Goal: Entertainment & Leisure: Browse casually

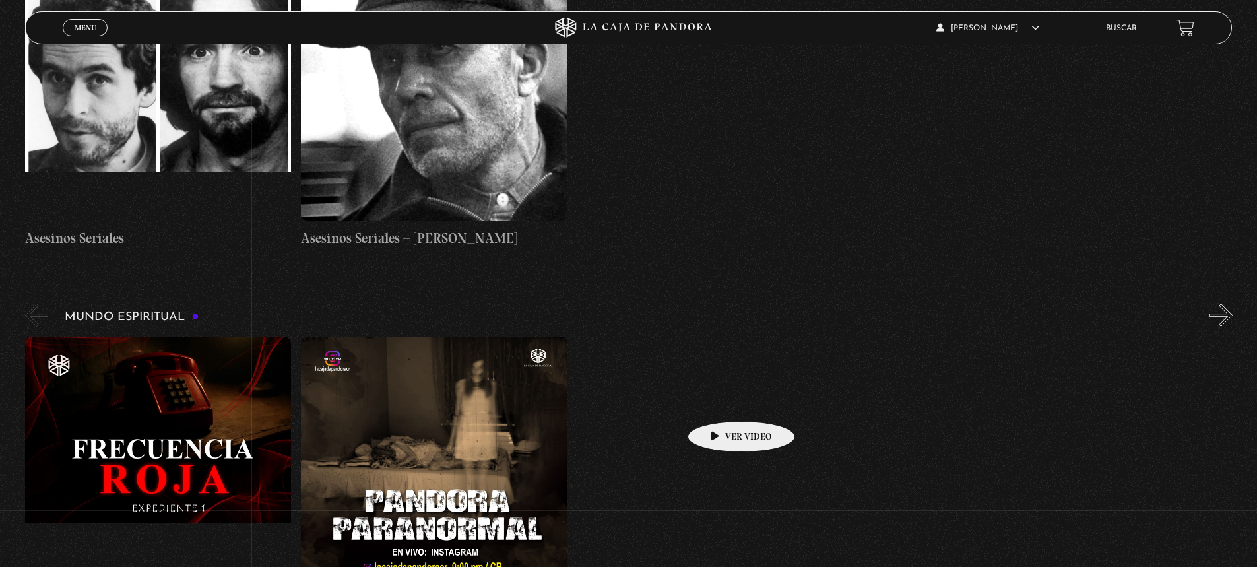
scroll to position [4420, 0]
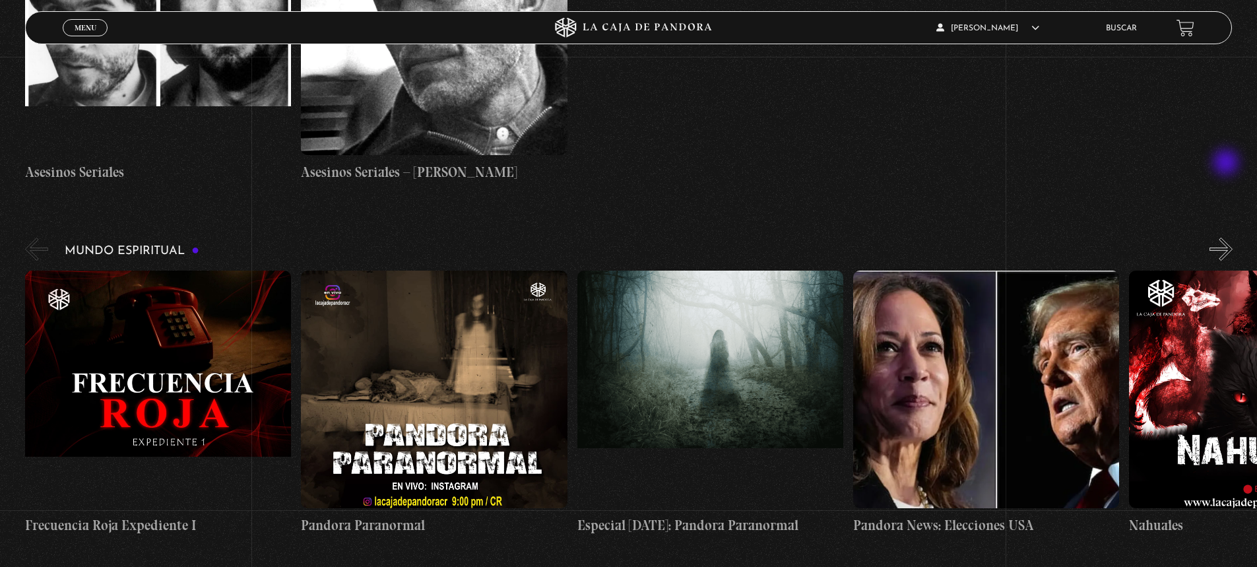
click at [1227, 238] on button "»" at bounding box center [1220, 249] width 23 height 23
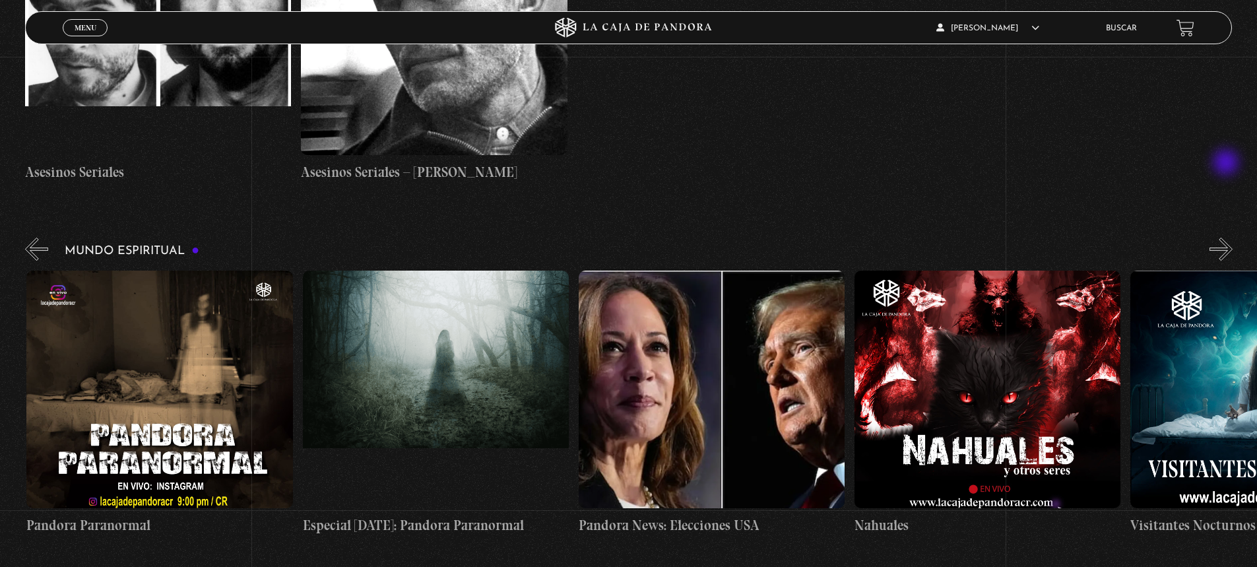
click at [1227, 238] on button "»" at bounding box center [1220, 249] width 23 height 23
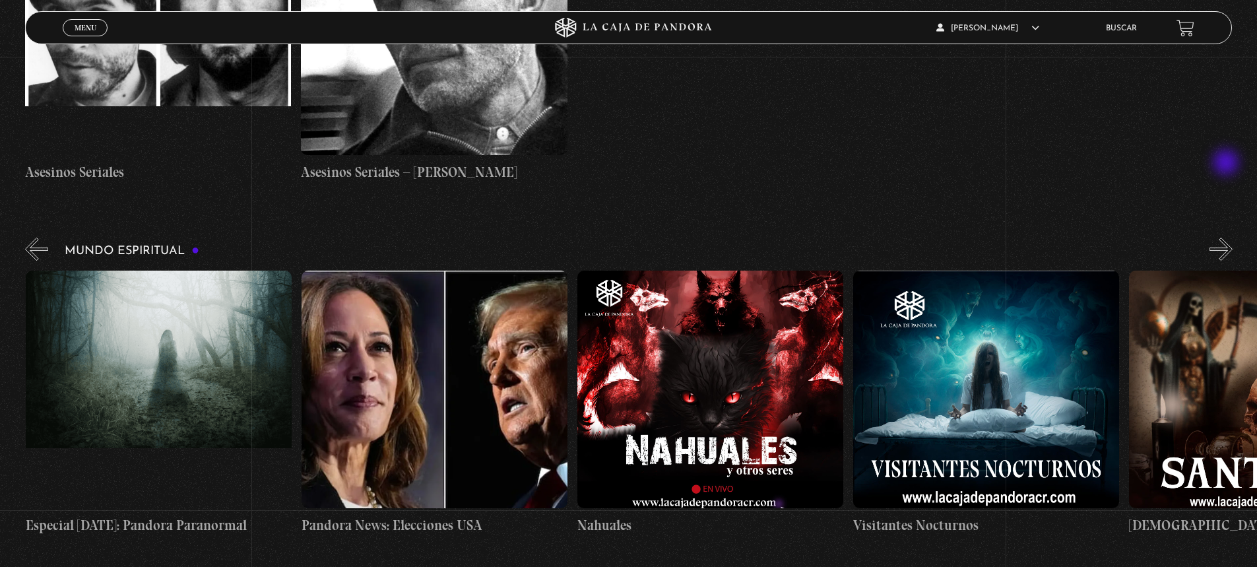
click at [1227, 238] on button "»" at bounding box center [1220, 249] width 23 height 23
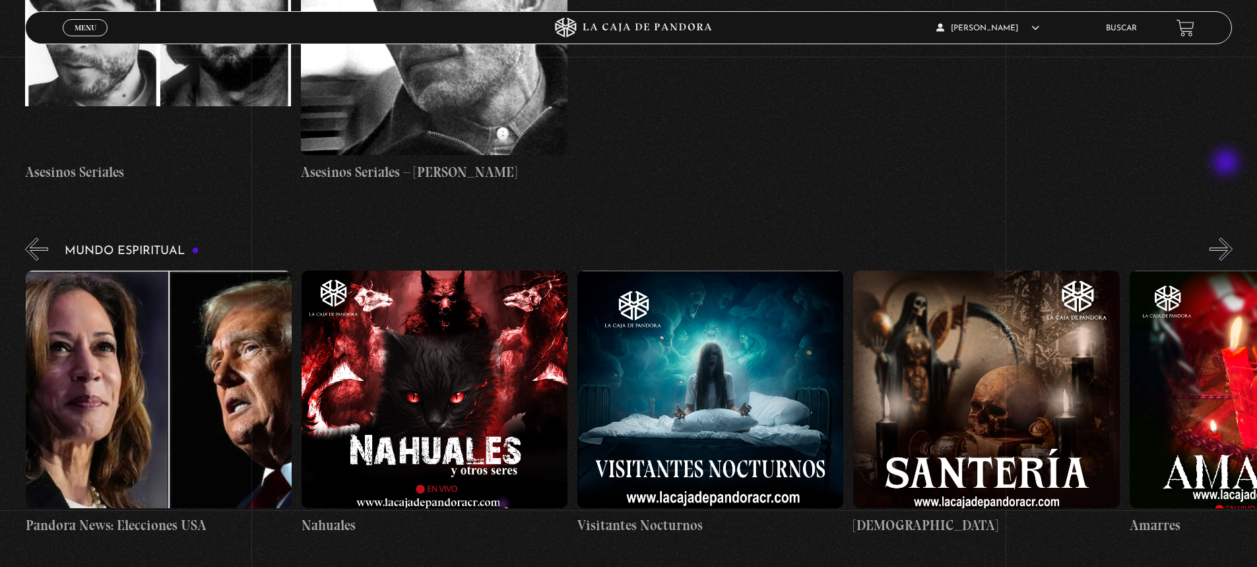
click at [1227, 238] on button "»" at bounding box center [1220, 249] width 23 height 23
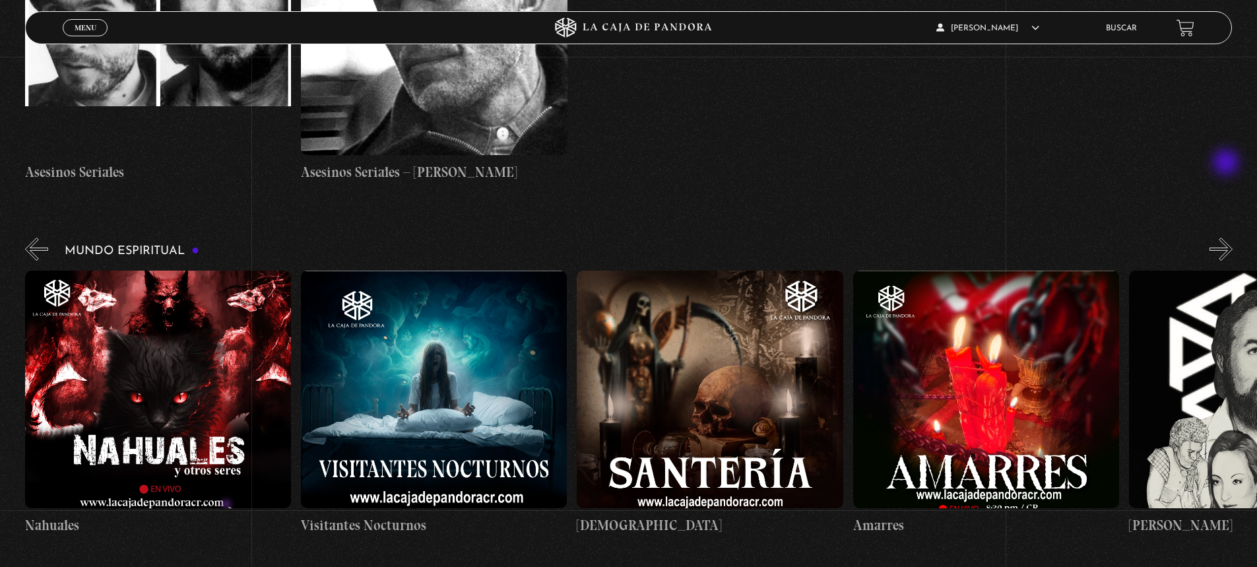
click at [1227, 238] on button "»" at bounding box center [1220, 249] width 23 height 23
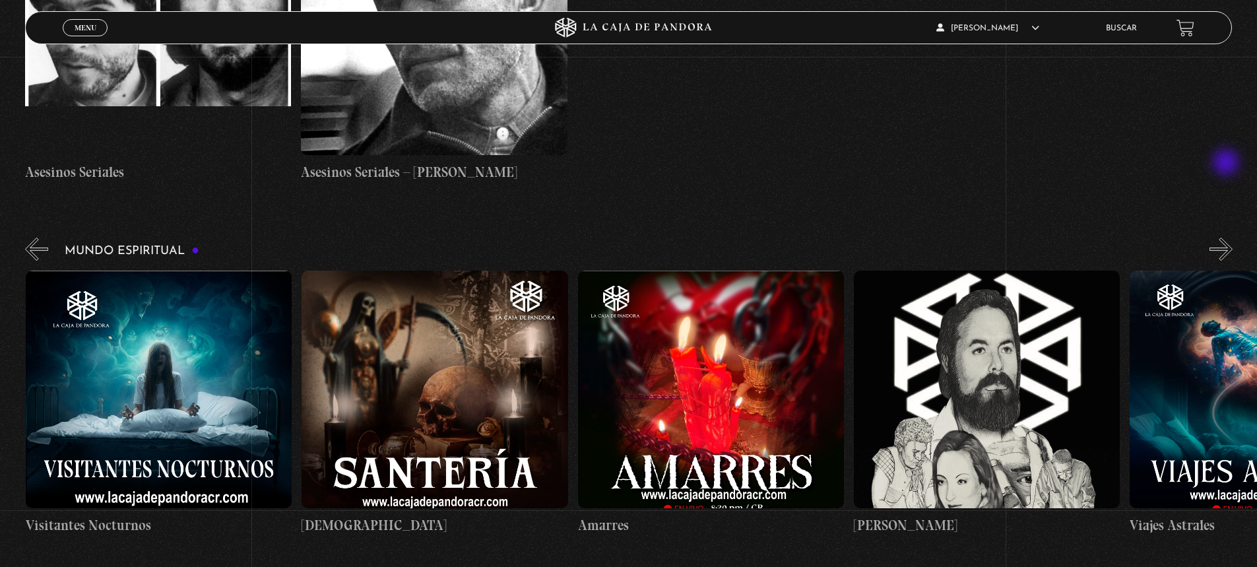
click at [1227, 238] on button "»" at bounding box center [1220, 249] width 23 height 23
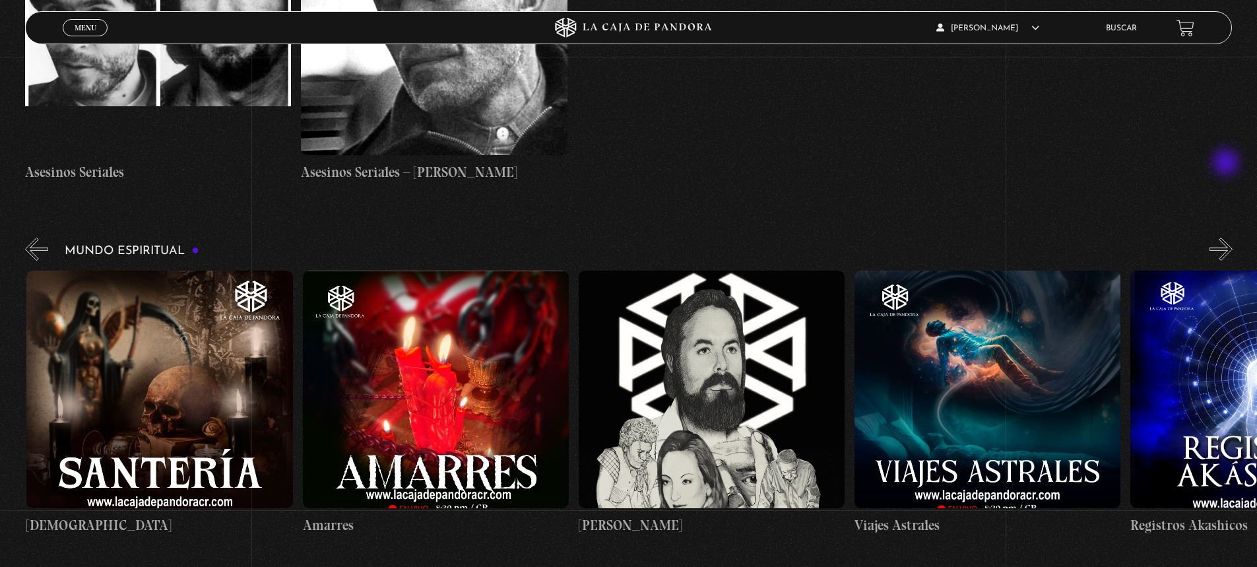
click at [1227, 238] on button "»" at bounding box center [1220, 249] width 23 height 23
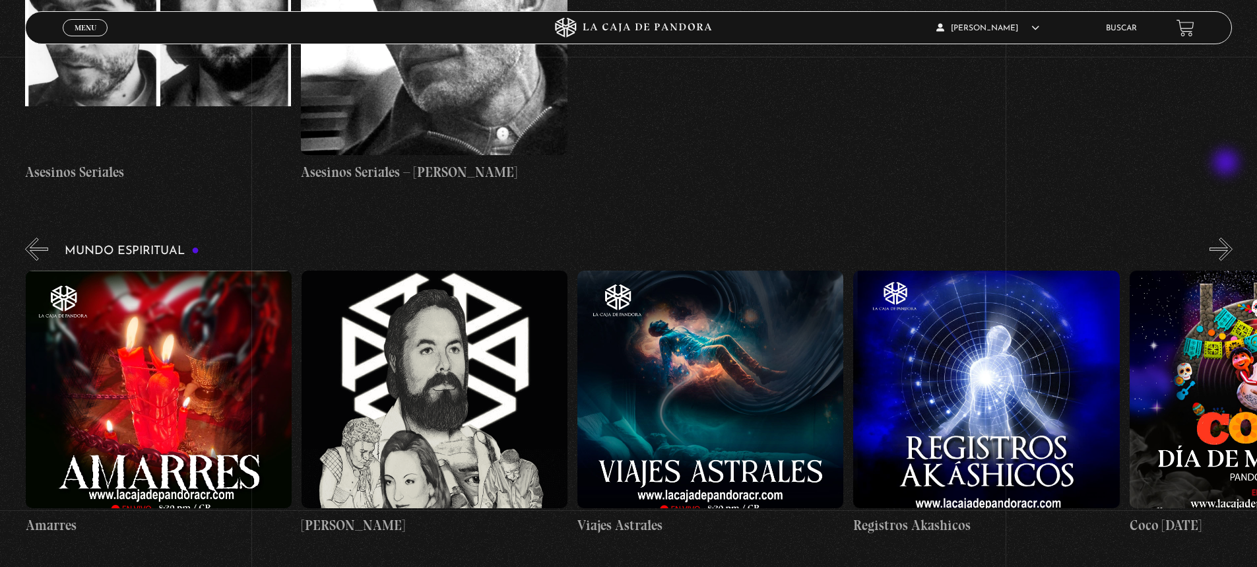
click at [1227, 238] on button "»" at bounding box center [1220, 249] width 23 height 23
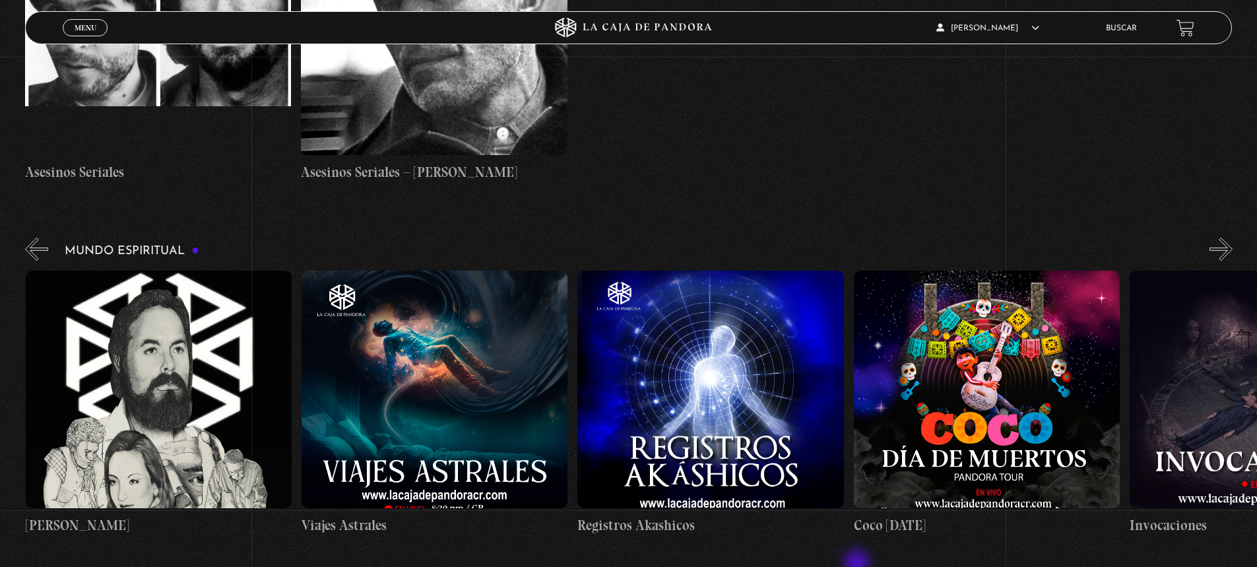
scroll to position [0, 2208]
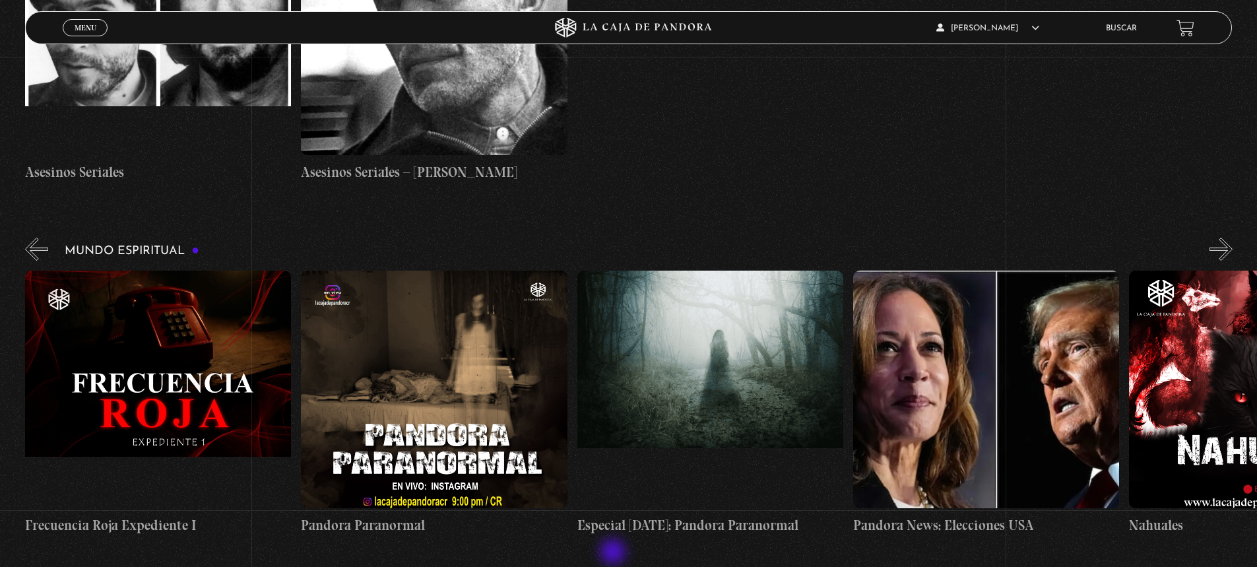
scroll to position [0, 2208]
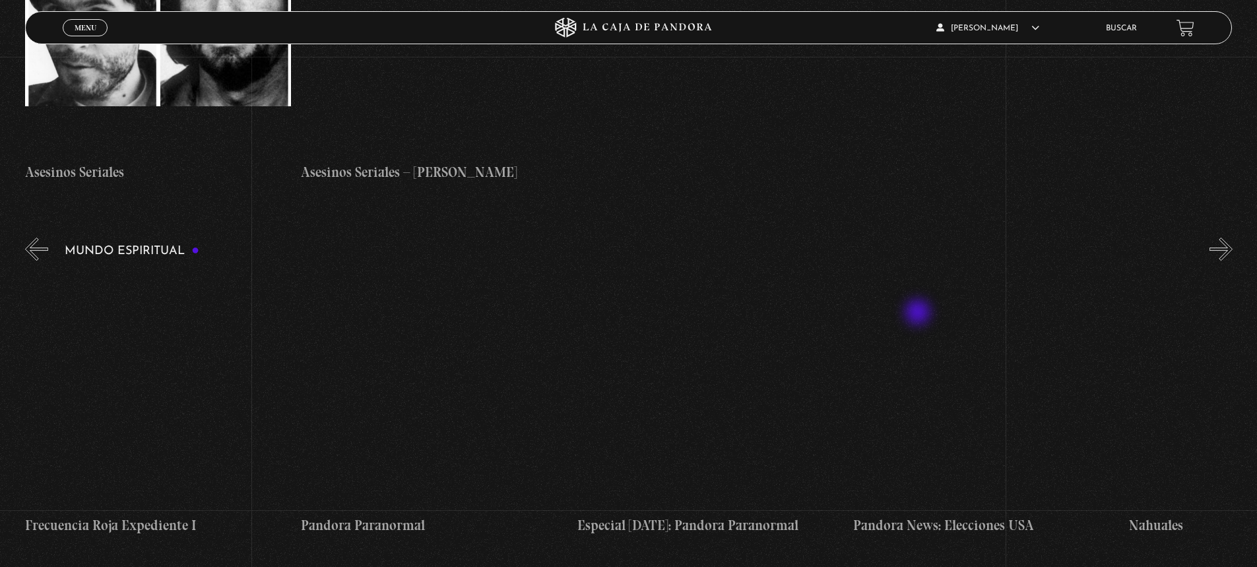
scroll to position [0, 2208]
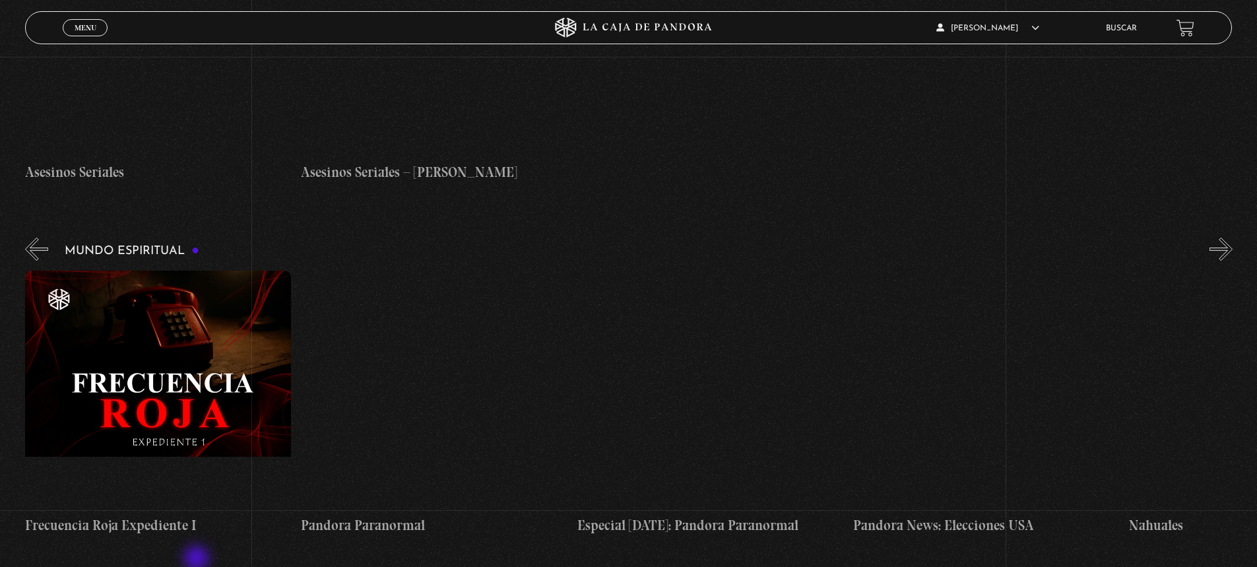
scroll to position [0, 2208]
